Goal: Navigation & Orientation: Find specific page/section

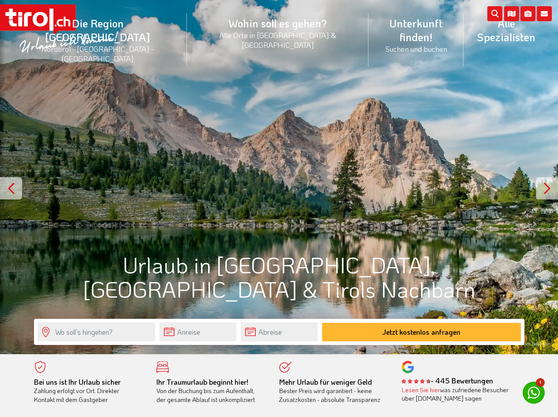
click at [117, 28] on link "Die Region Tirol Nordtirol - Südtirol - Osttirol" at bounding box center [98, 40] width 178 height 67
click at [544, 14] on icon at bounding box center [544, 13] width 15 height 15
click at [528, 14] on icon at bounding box center [527, 13] width 15 height 15
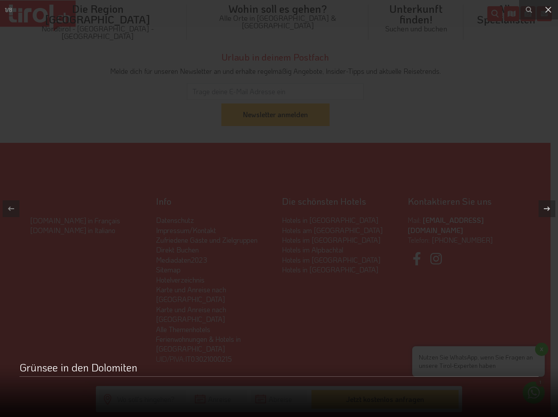
click at [511, 14] on icon at bounding box center [511, 13] width 15 height 15
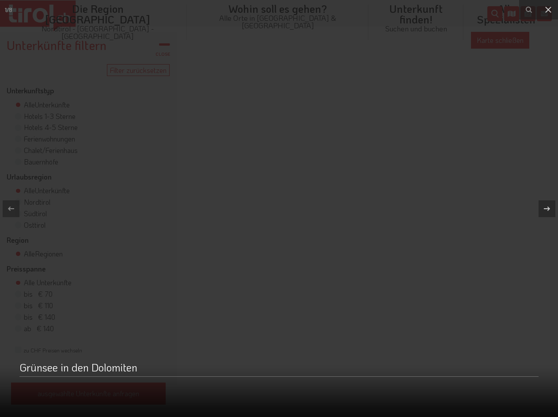
click at [0, 0] on icon at bounding box center [0, 0] width 0 height 0
